Goal: Task Accomplishment & Management: Use online tool/utility

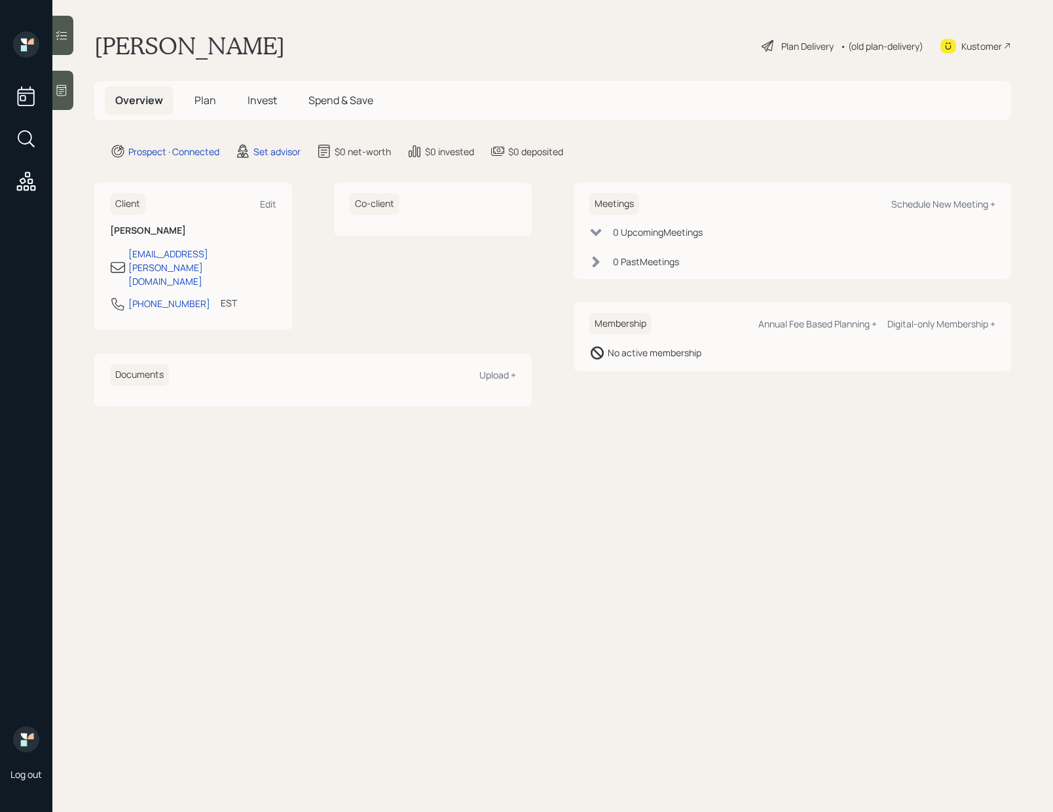
click at [907, 213] on div "Meetings Schedule New Meeting +" at bounding box center [792, 204] width 406 height 22
click at [914, 210] on div "Schedule New Meeting +" at bounding box center [943, 204] width 104 height 12
select select "round-[PERSON_NAME]"
drag, startPoint x: 261, startPoint y: 447, endPoint x: 266, endPoint y: 435, distance: 12.9
click at [960, 200] on div "Schedule New Meeting +" at bounding box center [943, 204] width 104 height 12
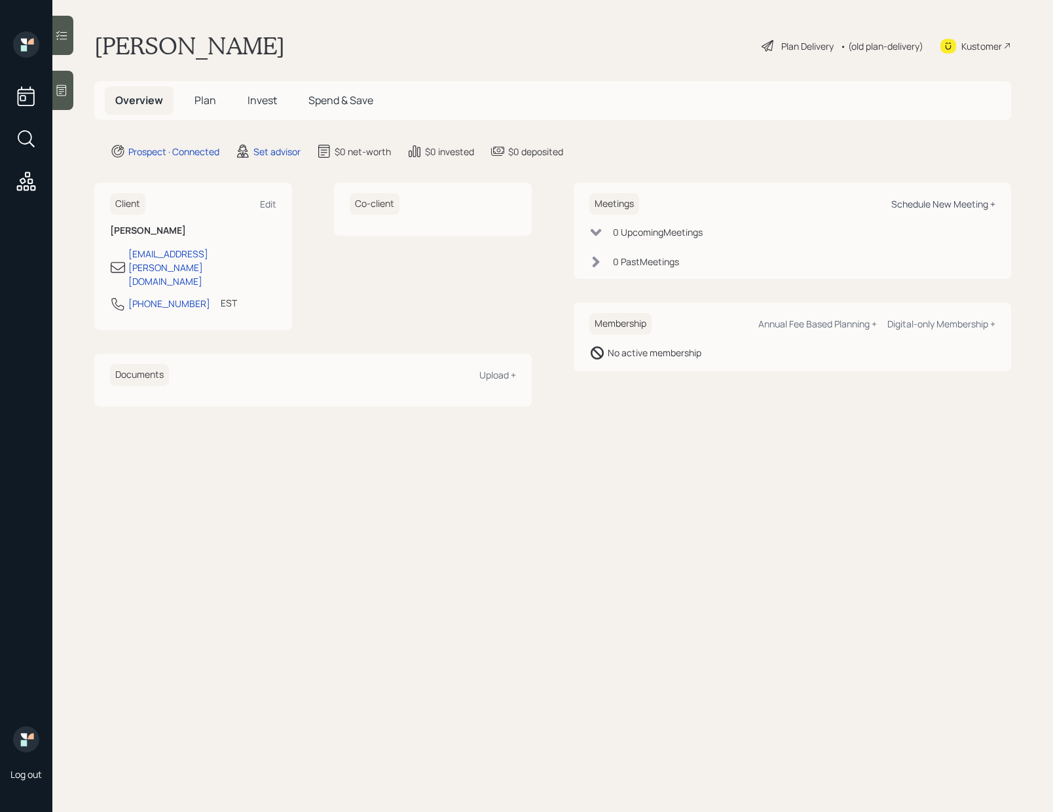
select select "round-[PERSON_NAME]"
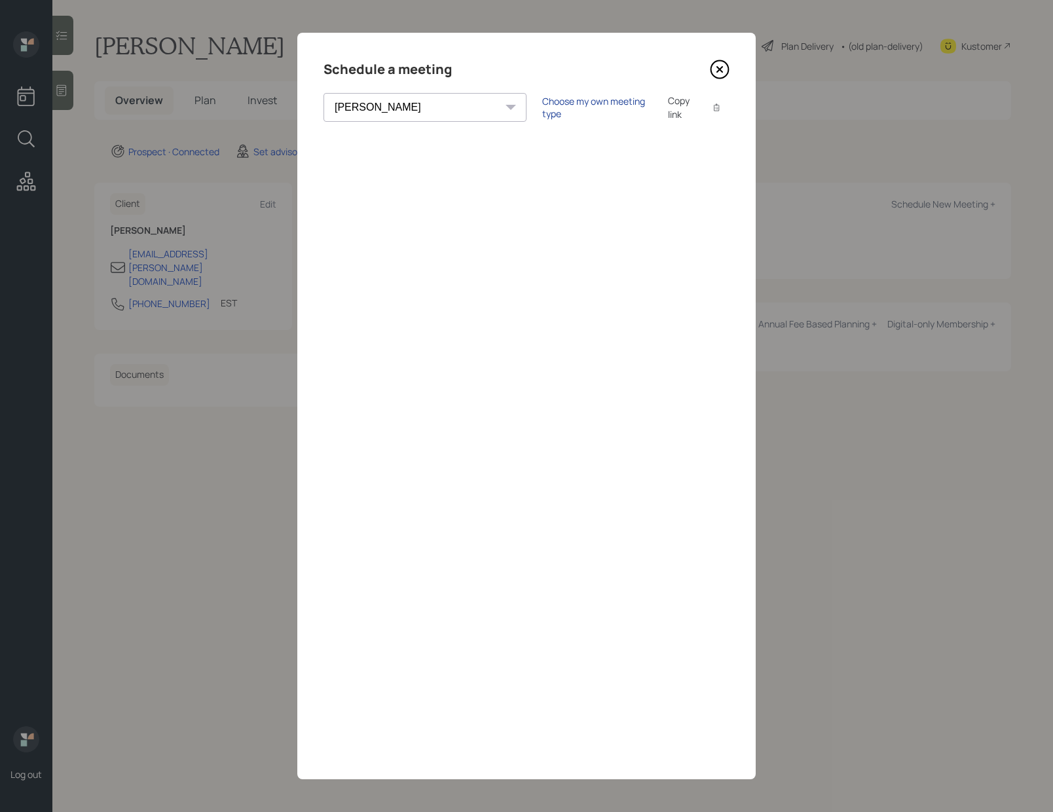
click at [542, 109] on div "Choose my own meeting type" at bounding box center [597, 107] width 110 height 25
